Goal: Task Accomplishment & Management: Manage account settings

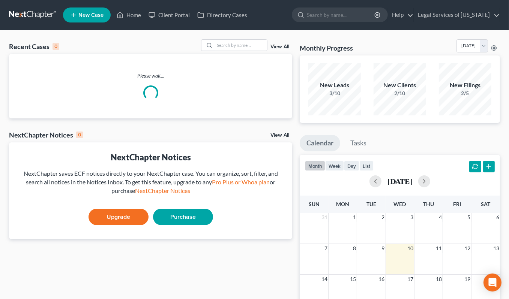
click at [275, 128] on div "Recent Cases 0 View All Please wait... NextChapter Notices 0 View All No notice…" at bounding box center [150, 224] width 291 height 371
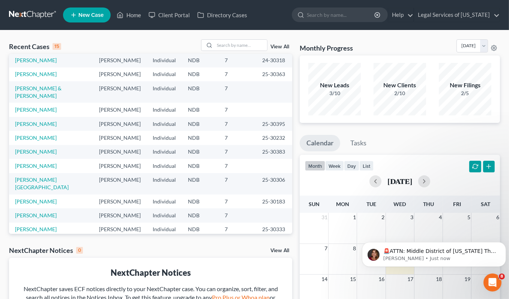
click at [36, 240] on link "[PERSON_NAME] & [PERSON_NAME]" at bounding box center [38, 247] width 47 height 14
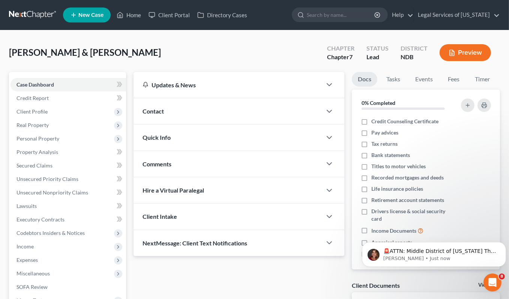
scroll to position [98, 0]
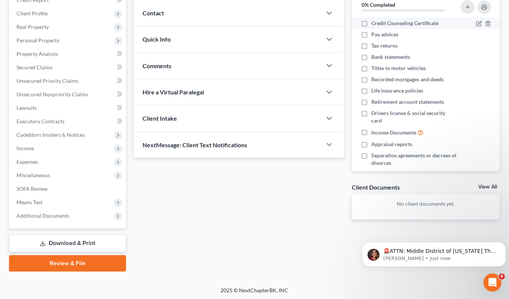
click at [388, 24] on span "Credit Counseling Certificate" at bounding box center [404, 24] width 67 height 8
click at [379, 24] on input "Credit Counseling Certificate" at bounding box center [376, 22] width 5 height 5
click at [388, 24] on span "Credit Counseling Certificate" at bounding box center [404, 24] width 67 height 8
click at [379, 24] on input "Credit Counseling Certificate" at bounding box center [376, 22] width 5 height 5
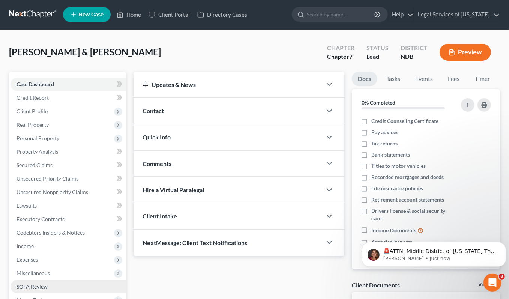
scroll to position [0, 0]
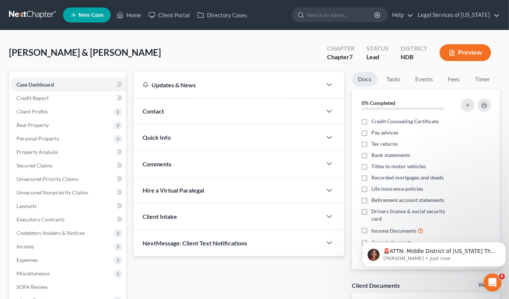
click at [224, 93] on div "Updates & News" at bounding box center [228, 85] width 188 height 26
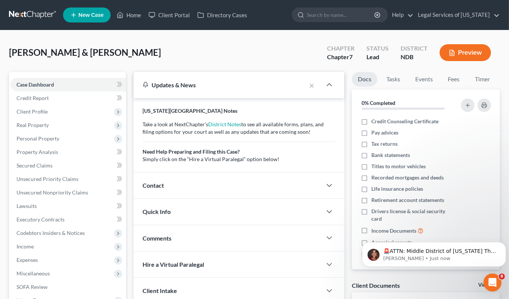
click at [226, 195] on div "Contact" at bounding box center [228, 186] width 188 height 26
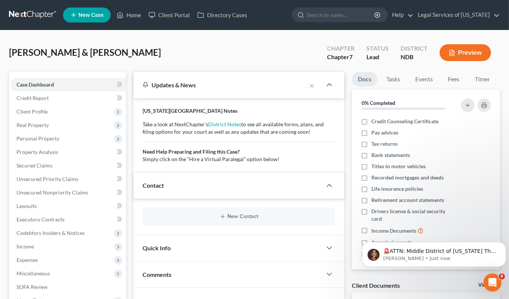
scroll to position [98, 0]
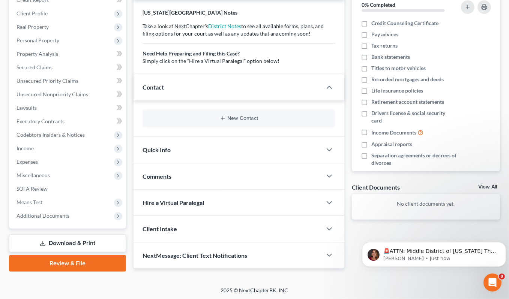
click at [229, 150] on div "Quick Info" at bounding box center [228, 150] width 188 height 26
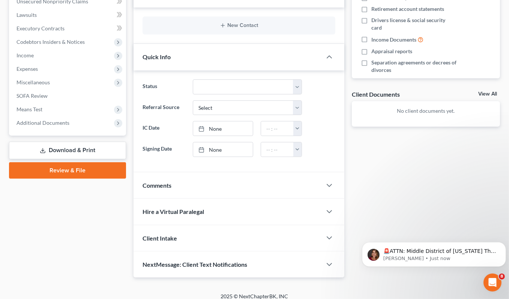
scroll to position [195, 0]
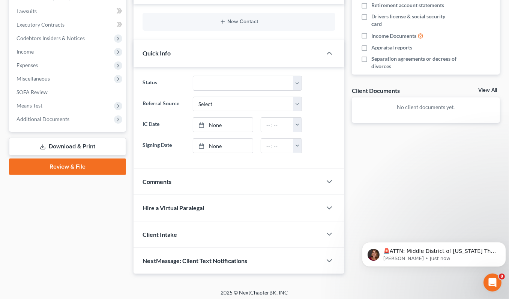
click at [227, 179] on div "Comments" at bounding box center [228, 182] width 188 height 26
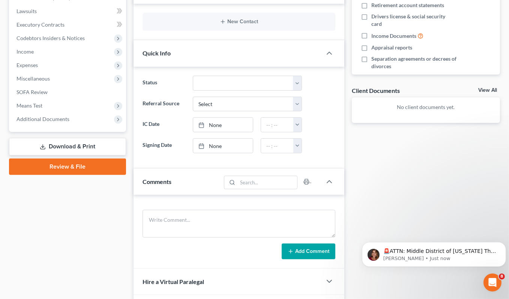
scroll to position [269, 0]
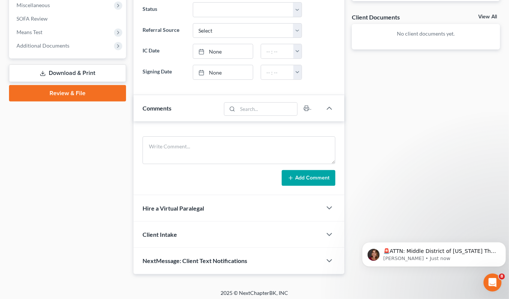
click at [220, 203] on div "Hire a Virtual Paralegal" at bounding box center [228, 208] width 188 height 26
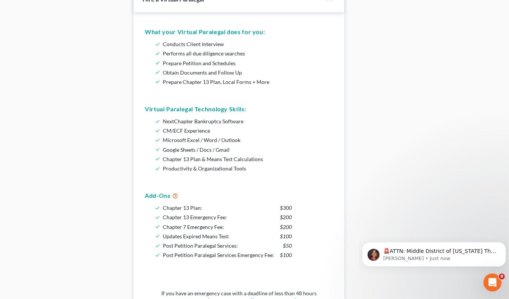
scroll to position [619, 0]
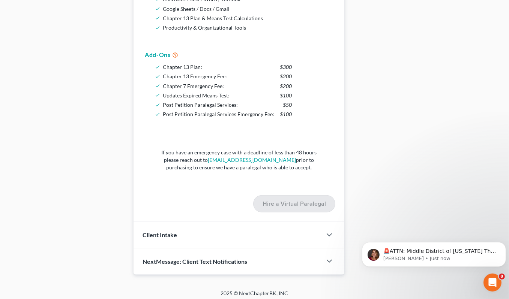
click at [217, 230] on div "Client Intake" at bounding box center [228, 235] width 188 height 26
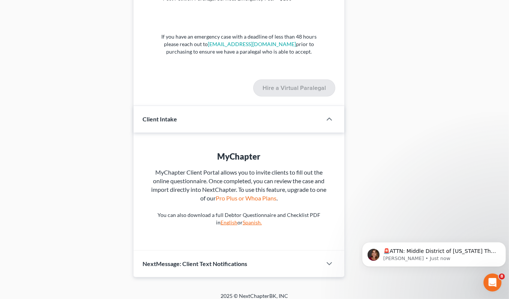
scroll to position [737, 0]
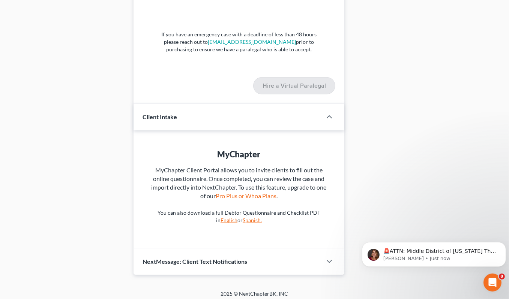
click at [215, 252] on div "NextMessage: Client Text Notifications" at bounding box center [228, 262] width 188 height 26
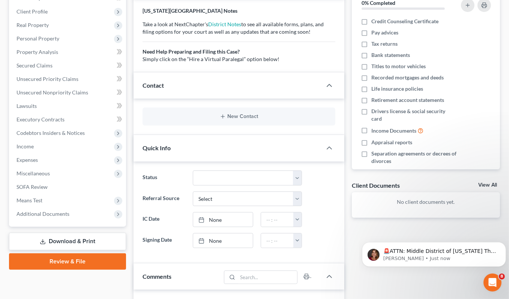
scroll to position [0, 0]
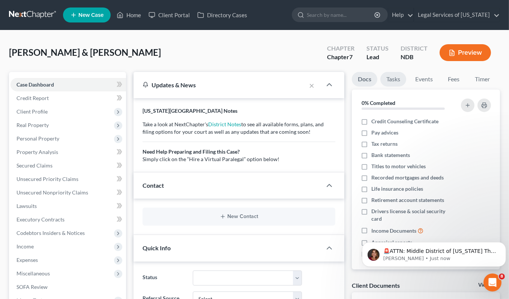
click at [395, 78] on link "Tasks" at bounding box center [393, 79] width 26 height 15
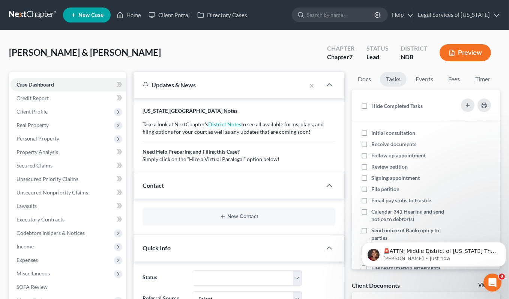
click at [371, 86] on li "Docs" at bounding box center [364, 81] width 25 height 18
click at [366, 78] on link "Docs" at bounding box center [364, 79] width 25 height 15
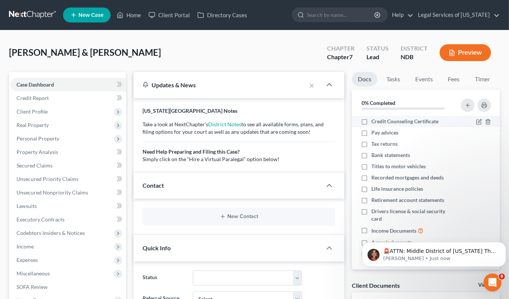
click at [412, 121] on span "Credit Counseling Certificate" at bounding box center [404, 122] width 67 height 8
click at [379, 121] on input "Credit Counseling Certificate" at bounding box center [376, 120] width 5 height 5
click at [476, 121] on icon "button" at bounding box center [479, 122] width 6 height 6
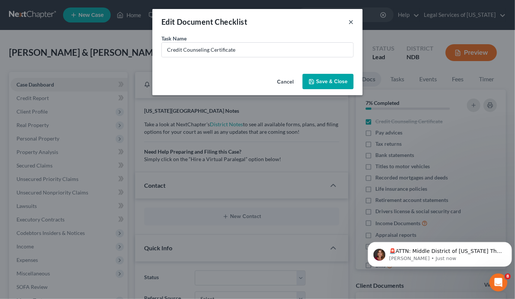
click at [352, 25] on button "×" at bounding box center [350, 21] width 5 height 9
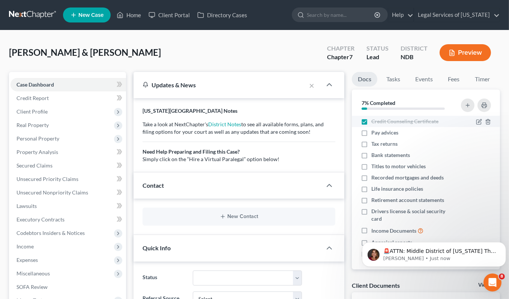
click at [371, 122] on label "Credit Counseling Certificate" at bounding box center [404, 122] width 67 height 8
click at [374, 122] on input "Credit Counseling Certificate" at bounding box center [376, 120] width 5 height 5
checkbox input "false"
click at [472, 57] on button "Preview" at bounding box center [465, 52] width 51 height 17
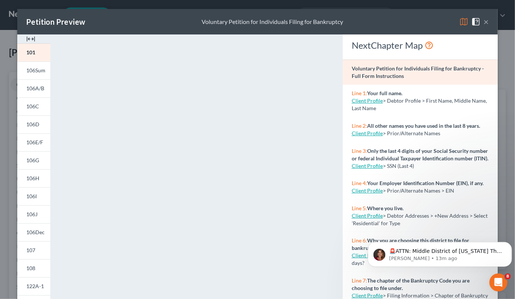
scroll to position [123, 0]
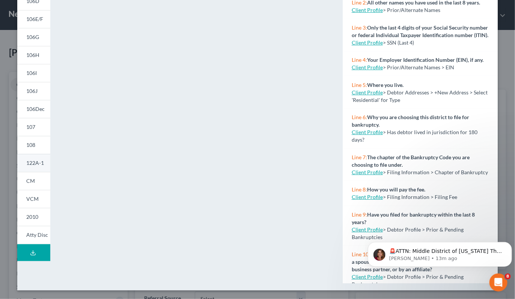
click at [41, 167] on link "122A-1" at bounding box center [33, 163] width 33 height 18
